Goal: Task Accomplishment & Management: Complete application form

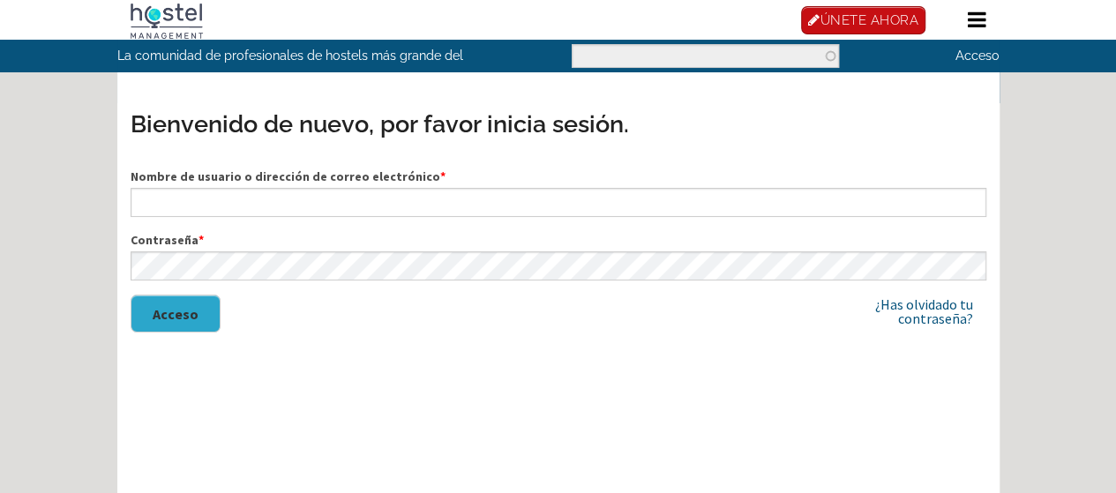
click at [0, 0] on font "ÚNETE AHORA" at bounding box center [0, 0] width 0 height 0
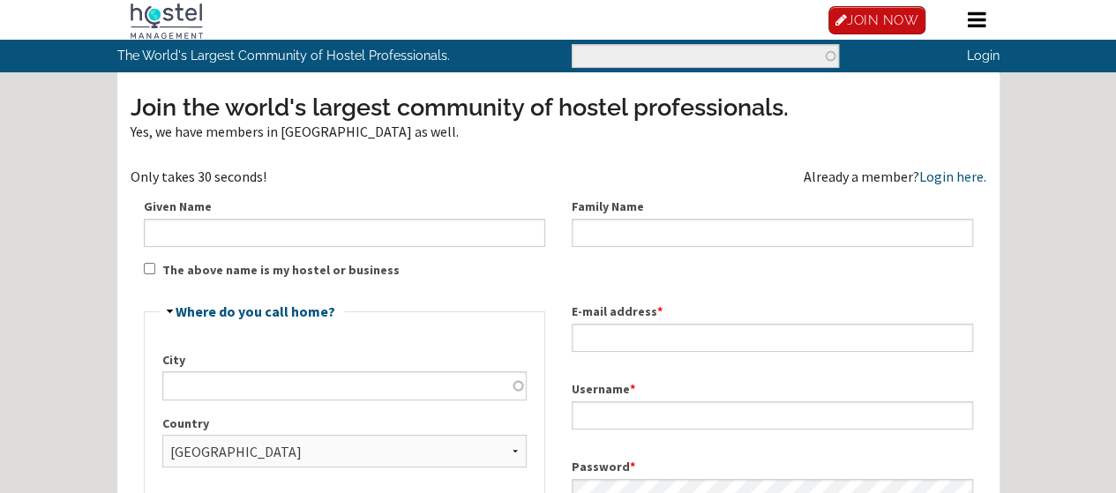
scroll to position [135, 0]
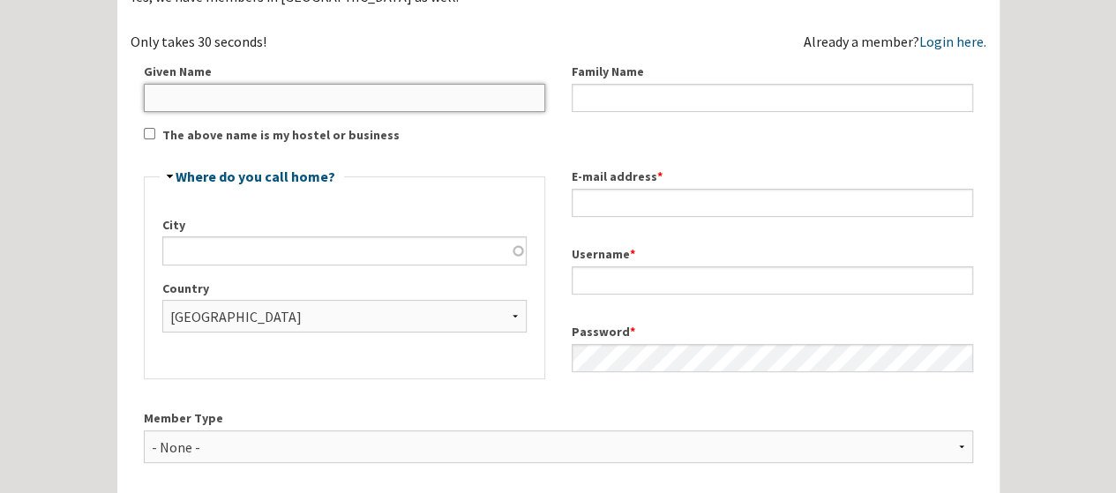
click at [371, 112] on input "Given Name" at bounding box center [344, 98] width 401 height 28
type input "Sebas"
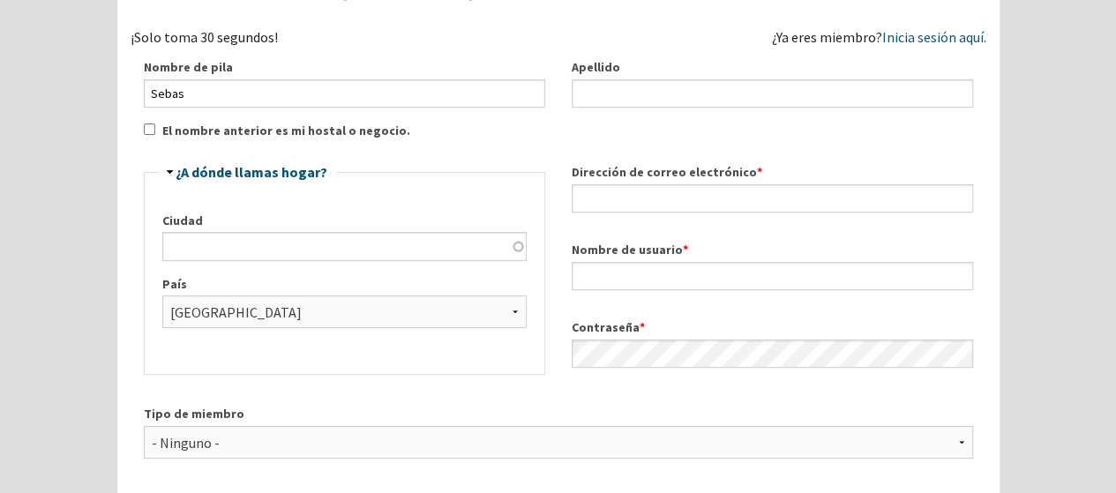
click at [501, 169] on div "Únase a la comunidad de profesionales del hostel más grande del mundo. Sí, tamb…" at bounding box center [559, 301] width 856 height 700
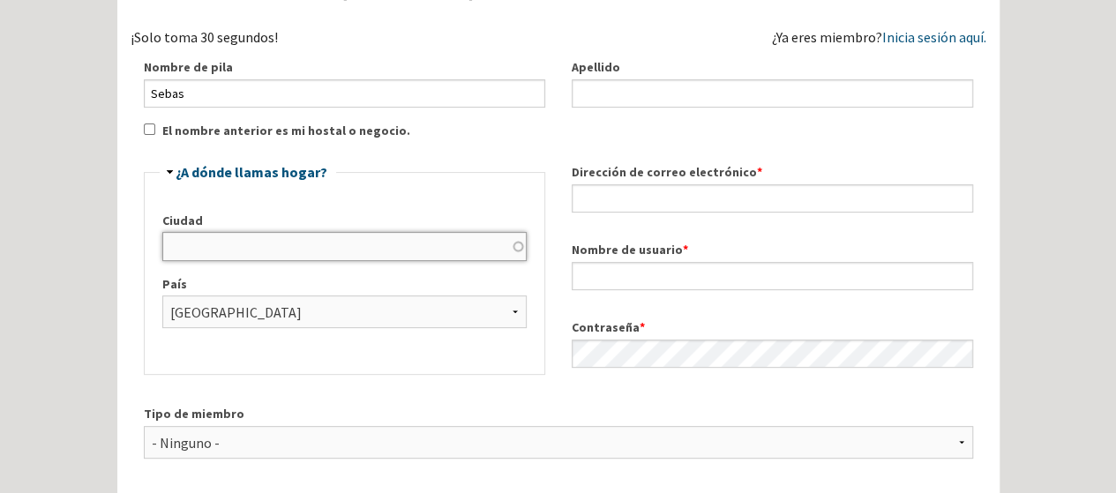
click at [505, 260] on input "Ciudad" at bounding box center [344, 246] width 364 height 28
type input "Moia"
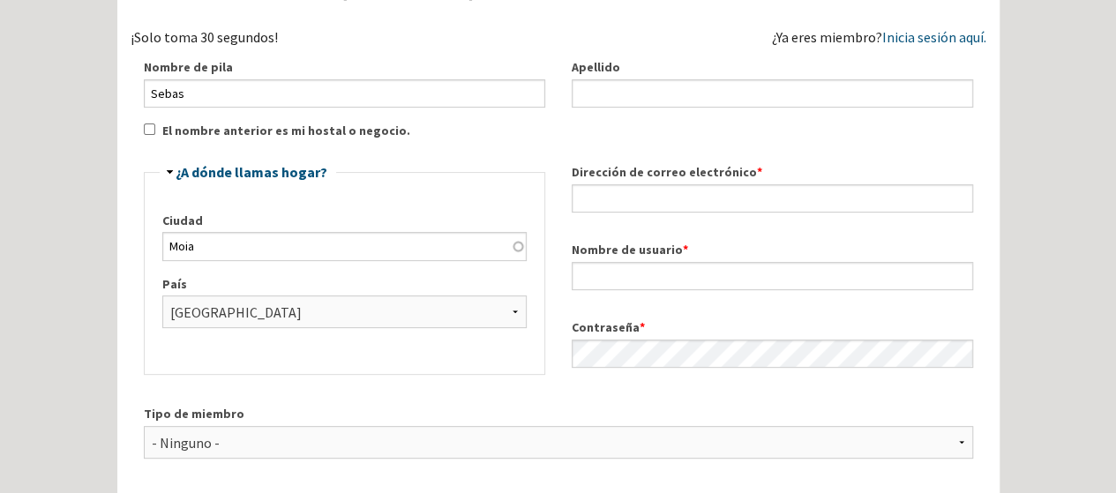
click at [554, 269] on div "Esconder ¿A dónde llamas hogar? [GEOGRAPHIC_DATA] [GEOGRAPHIC_DATA] - [GEOGRAPH…" at bounding box center [345, 270] width 428 height 242
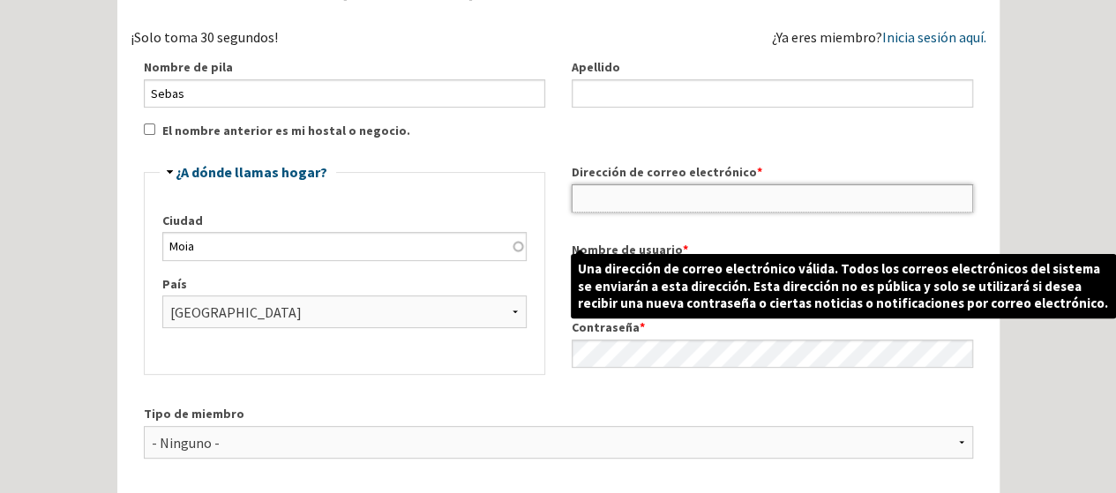
click at [616, 213] on input "Dirección de correo electrónico *" at bounding box center [772, 198] width 401 height 28
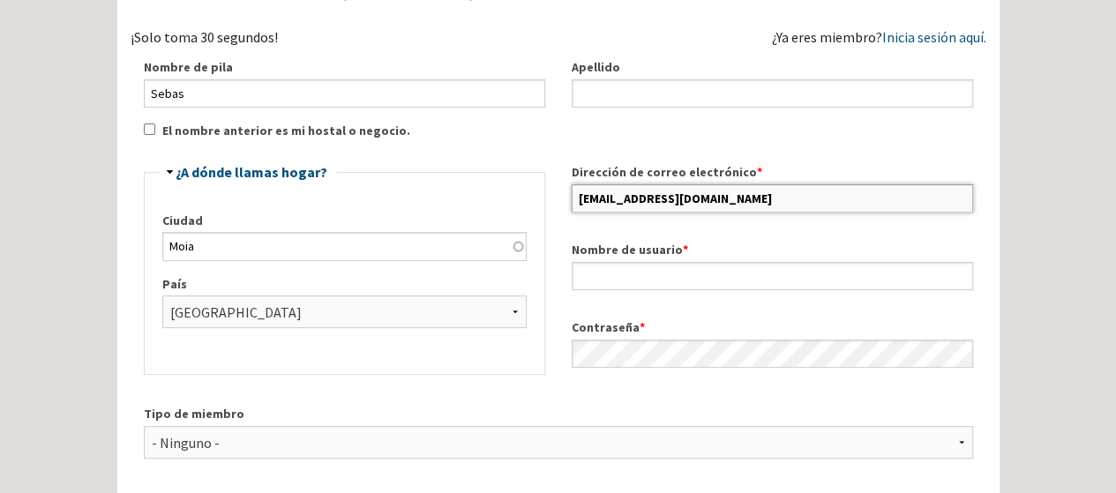
type input "[EMAIL_ADDRESS][DOMAIN_NAME]"
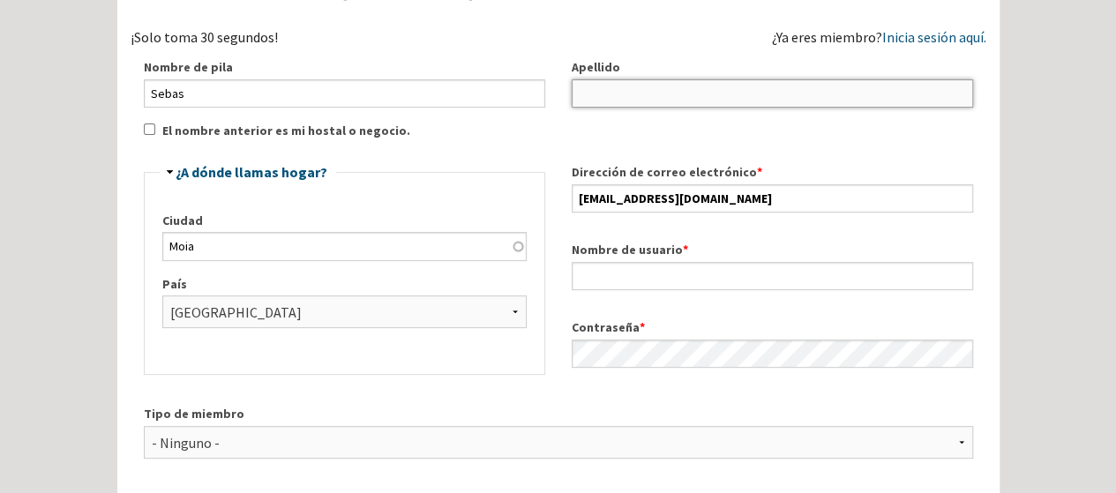
click at [633, 108] on input "Apellido" at bounding box center [772, 93] width 401 height 28
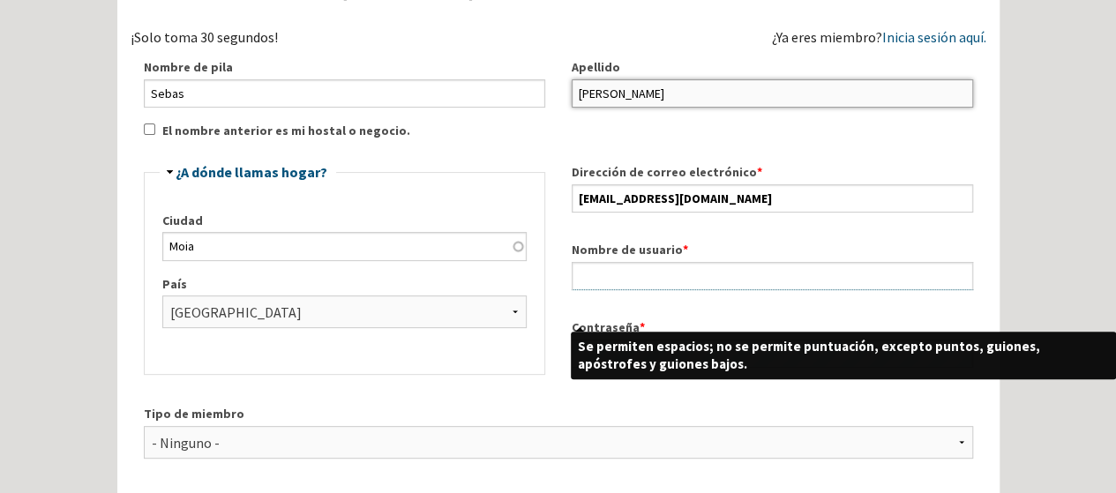
type input "[PERSON_NAME]"
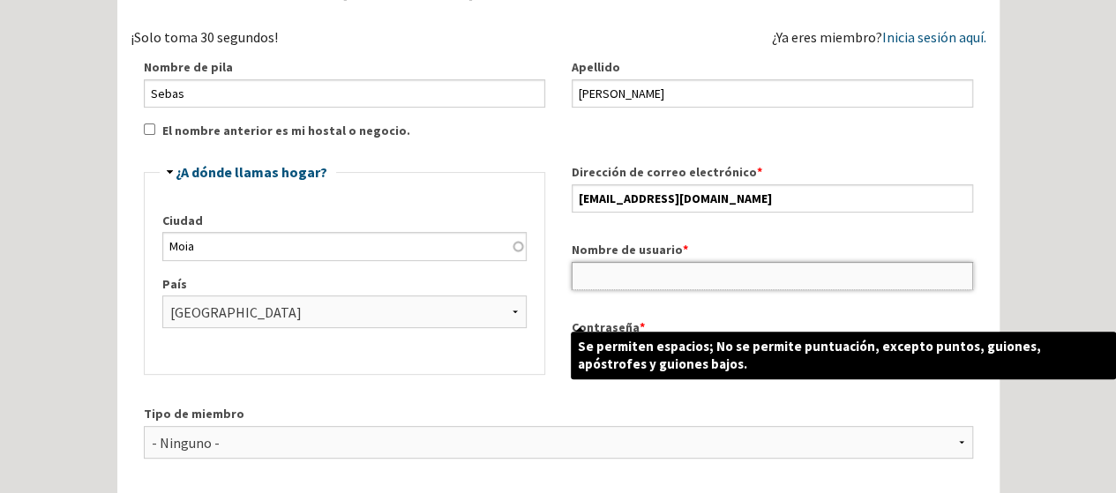
click at [702, 290] on input "Nombre de usuario *" at bounding box center [772, 276] width 401 height 28
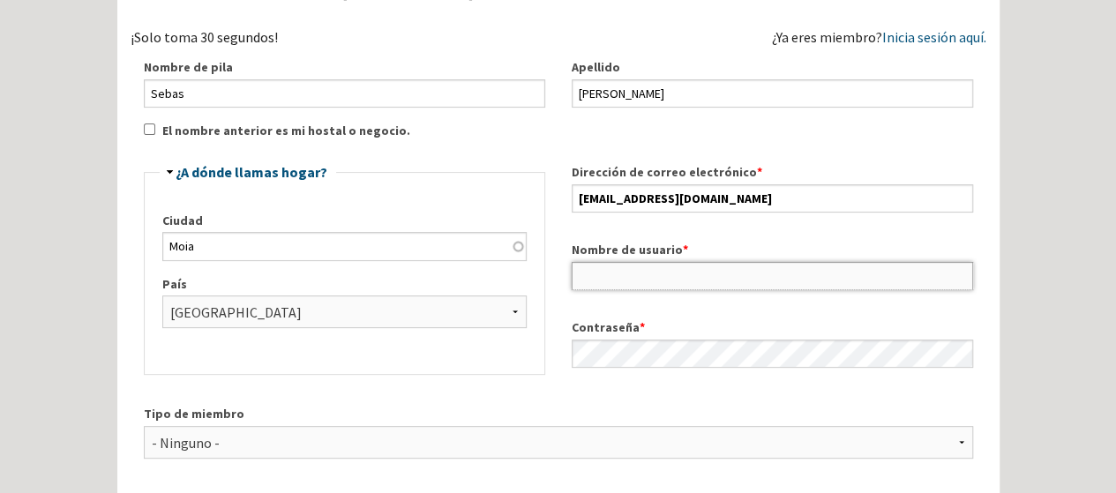
type input "[PERSON_NAME]"
click at [573, 349] on div "Contraseña *" at bounding box center [772, 343] width 428 height 78
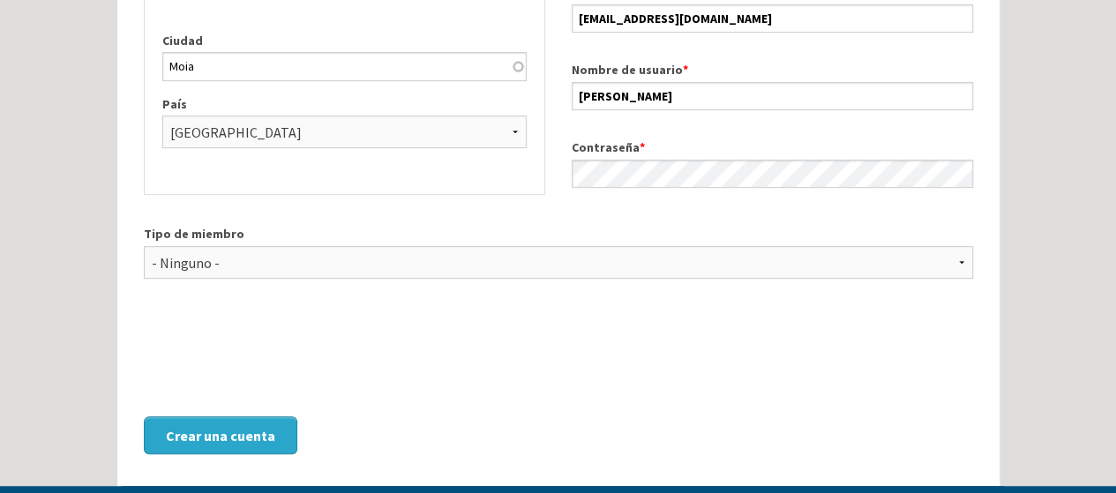
scroll to position [338, 0]
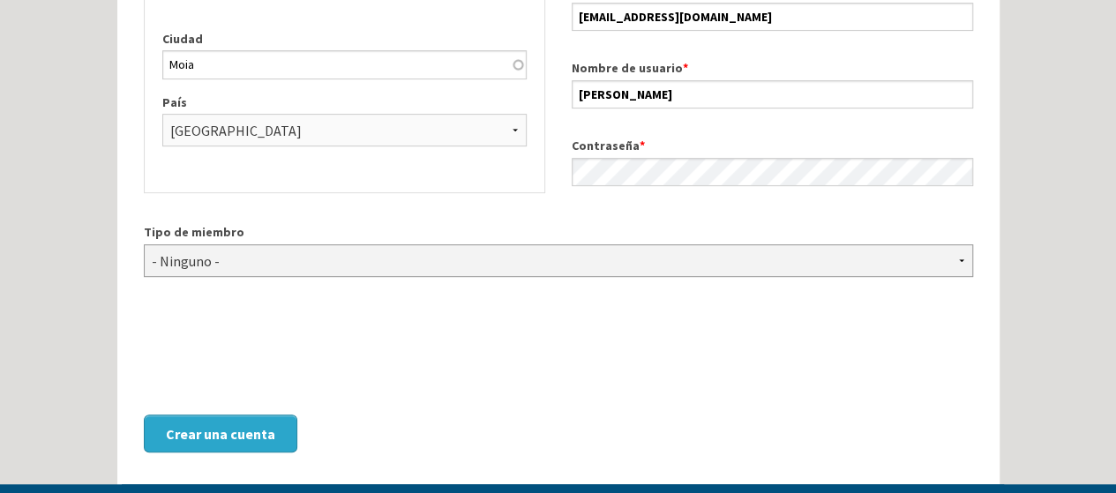
click at [501, 277] on select "- Ninguno - Propietario del albergue Gerente del albergue Inversor en albergues…" at bounding box center [558, 260] width 829 height 33
select select "1420"
click at [144, 275] on select "- Ninguno - Propietario del albergue Gerente del albergue Inversor en albergues…" at bounding box center [558, 260] width 829 height 33
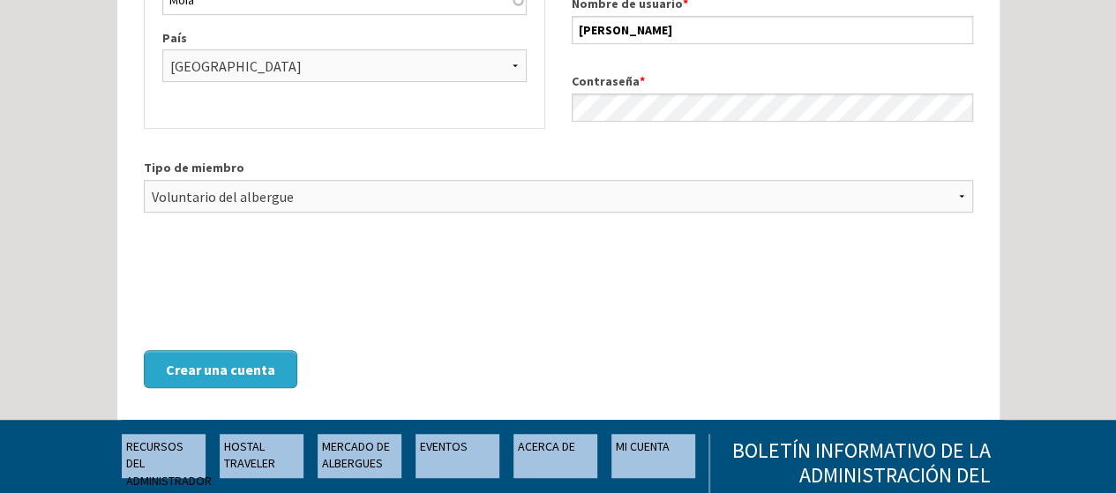
scroll to position [491, 0]
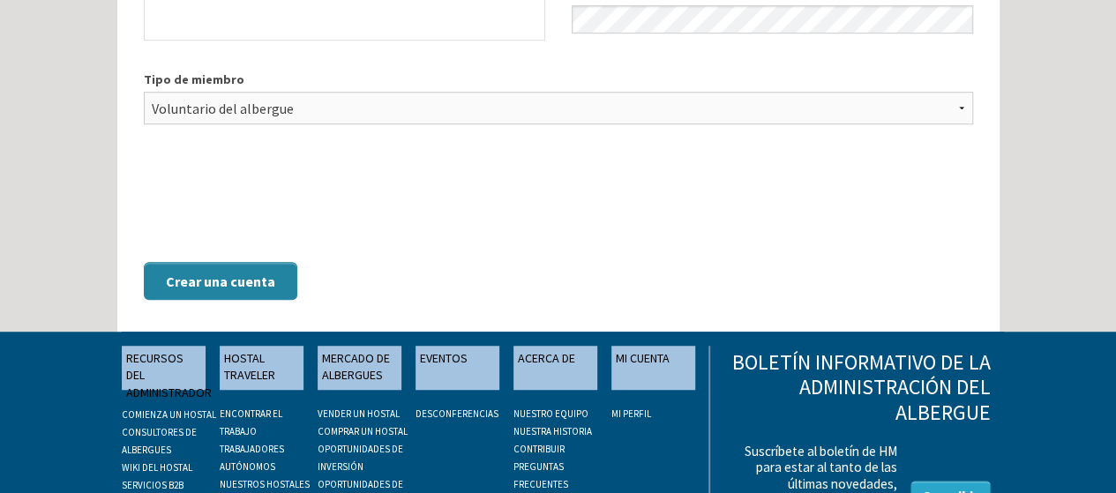
click at [282, 300] on button "Crear una cuenta" at bounding box center [221, 281] width 154 height 38
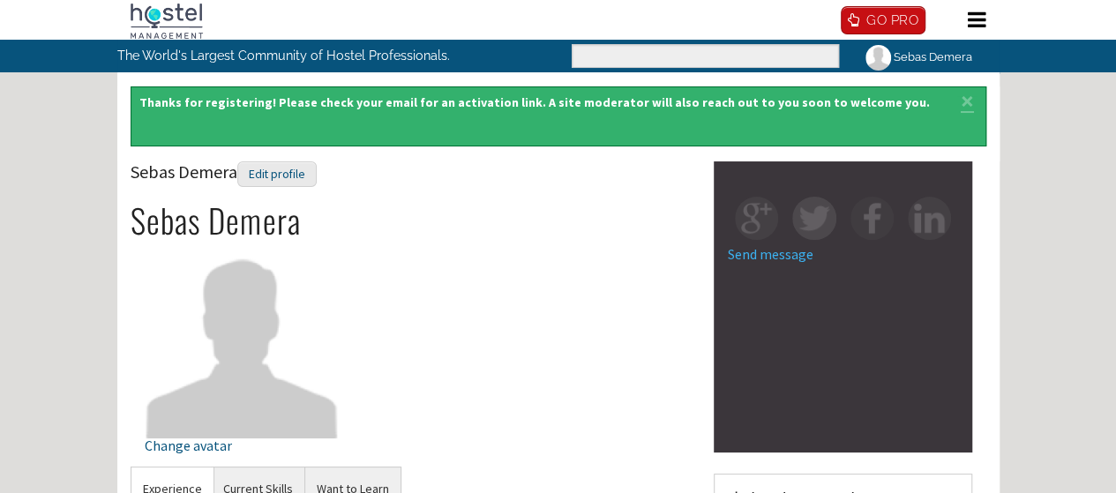
click at [565, 239] on h2 "Sebas Demera" at bounding box center [416, 220] width 571 height 37
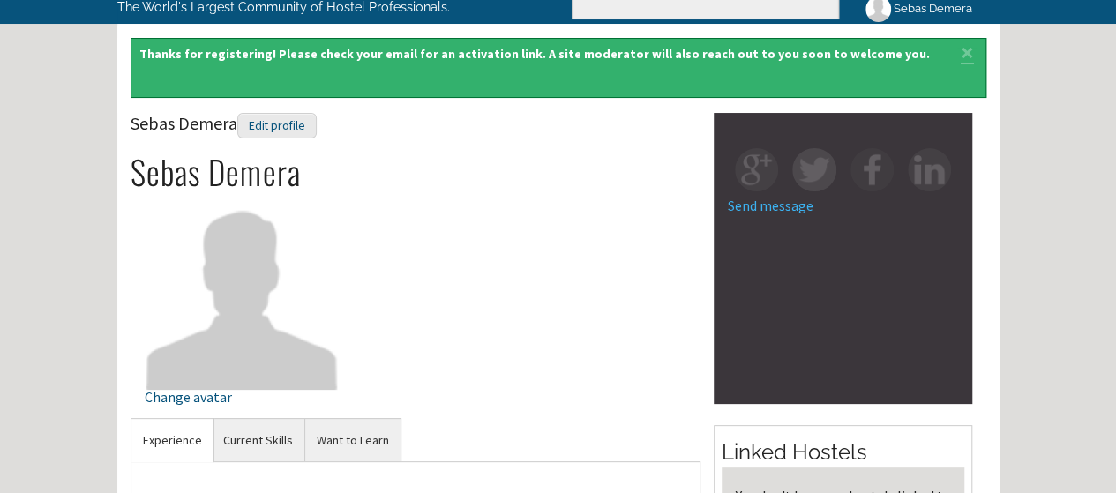
scroll to position [179, 0]
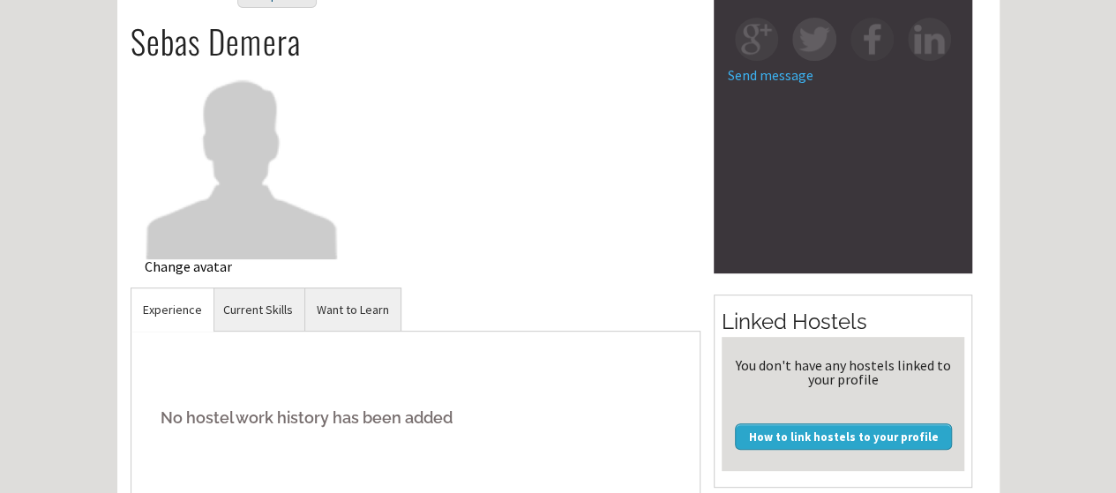
click at [203, 259] on img at bounding box center [242, 161] width 195 height 195
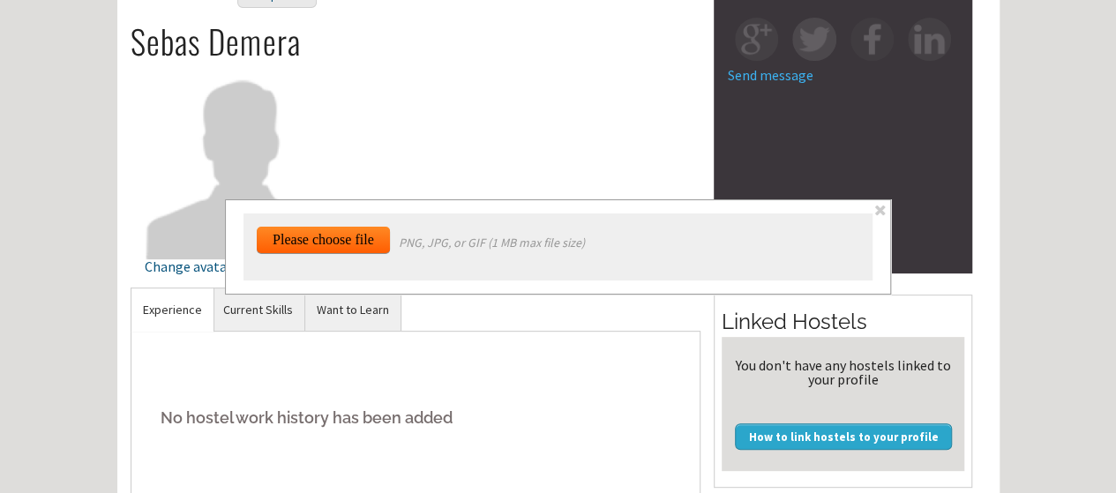
click at [884, 204] on span at bounding box center [880, 210] width 15 height 15
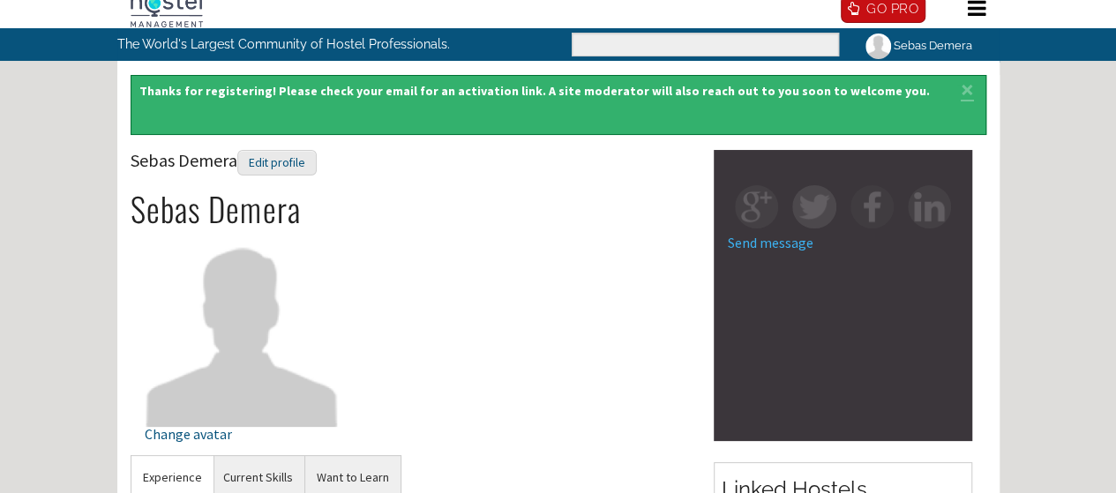
scroll to position [0, 0]
